Goal: Entertainment & Leisure: Consume media (video, audio)

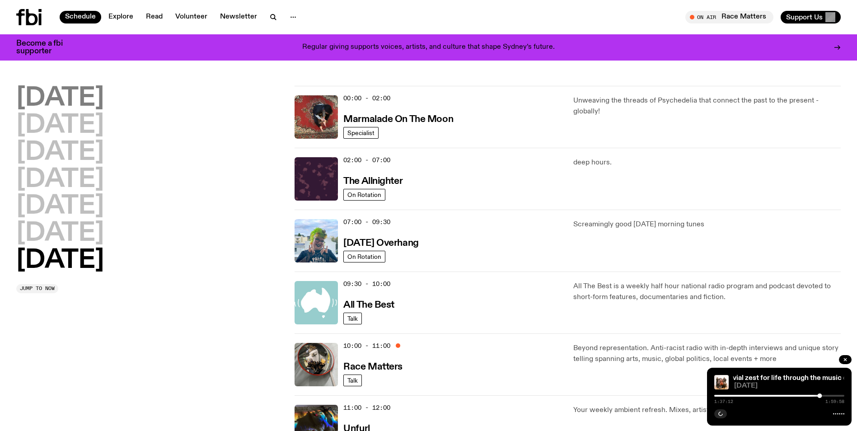
click at [75, 99] on h2 "[DATE]" at bounding box center [60, 98] width 88 height 25
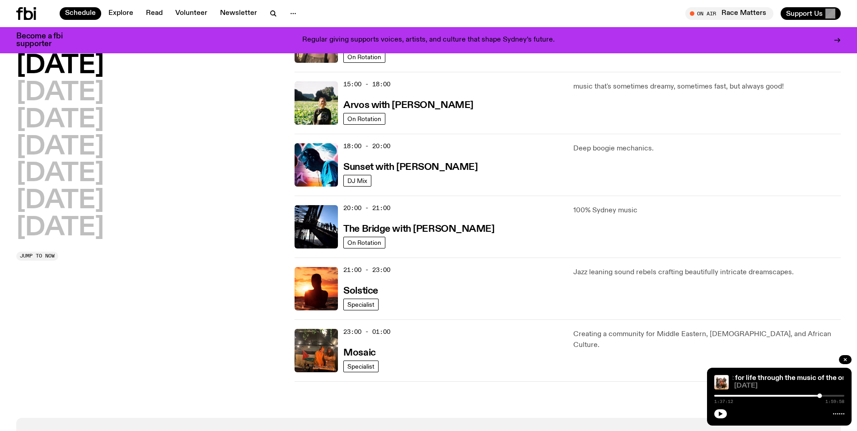
scroll to position [317, 0]
click at [314, 277] on img at bounding box center [316, 288] width 43 height 43
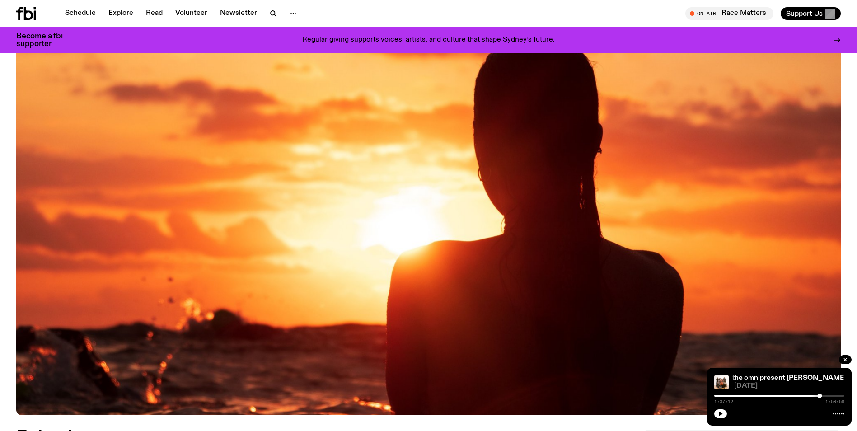
scroll to position [417, 0]
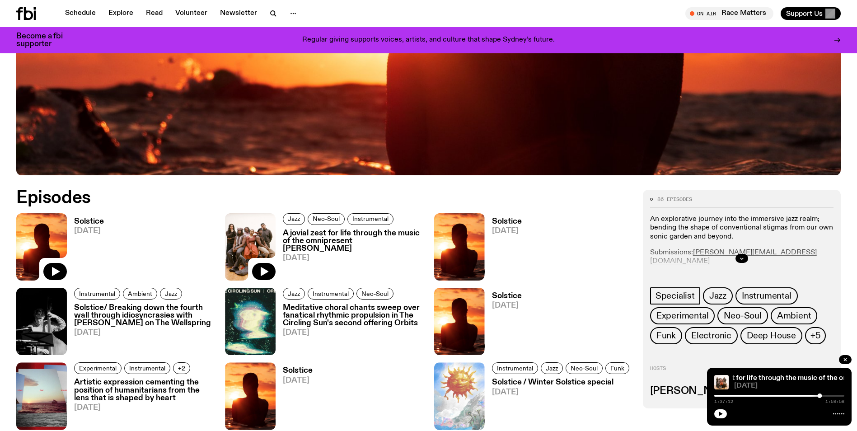
click at [40, 246] on img at bounding box center [41, 246] width 51 height 67
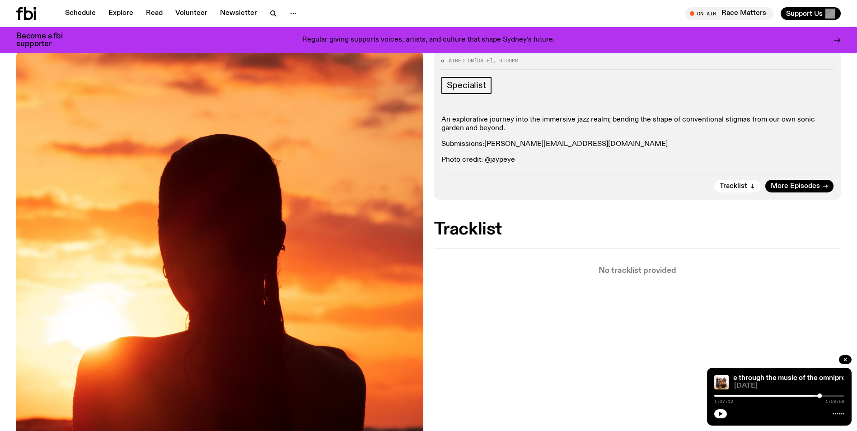
scroll to position [124, 0]
click at [846, 359] on icon "button" at bounding box center [845, 359] width 3 height 3
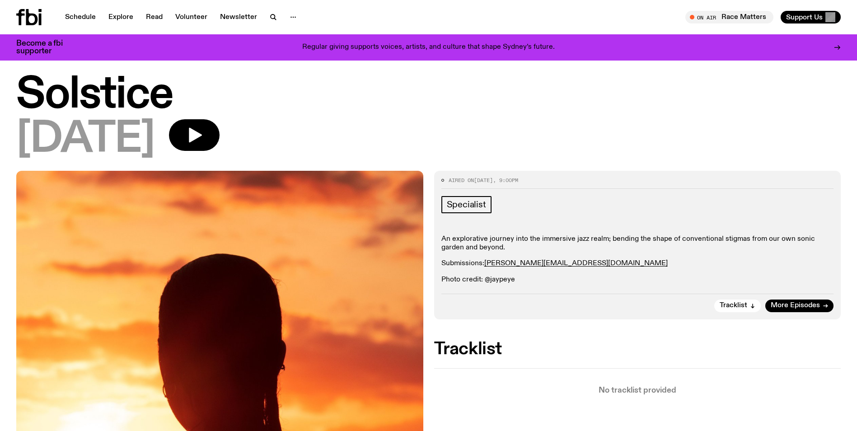
scroll to position [0, 0]
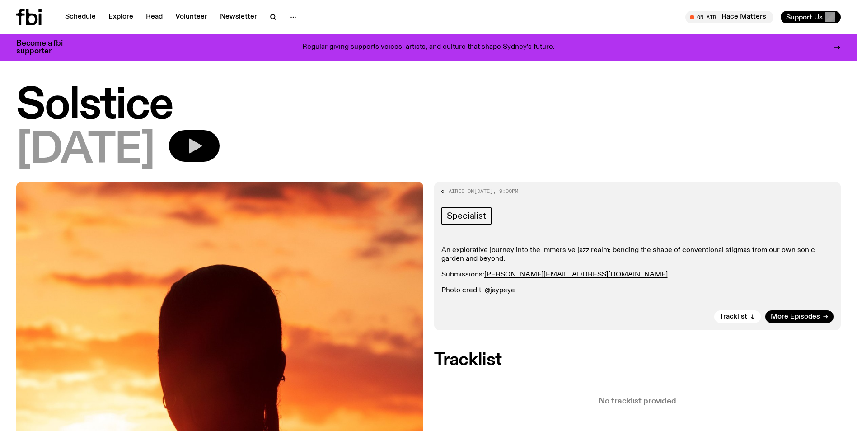
click at [202, 146] on icon "button" at bounding box center [195, 146] width 13 height 15
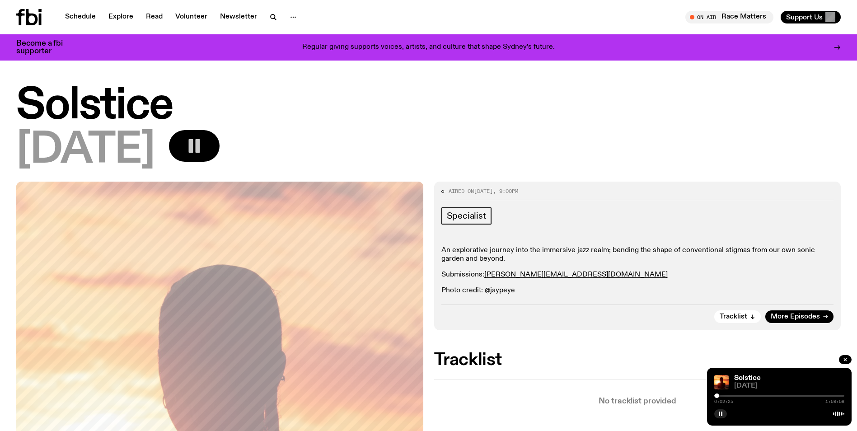
click at [193, 146] on rect "button" at bounding box center [191, 146] width 5 height 14
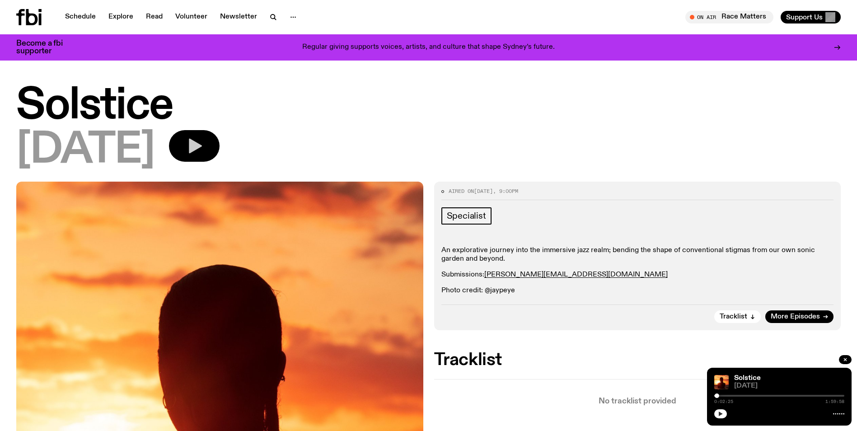
click at [721, 414] on icon "button" at bounding box center [721, 414] width 4 height 5
